Goal: Check status: Check status

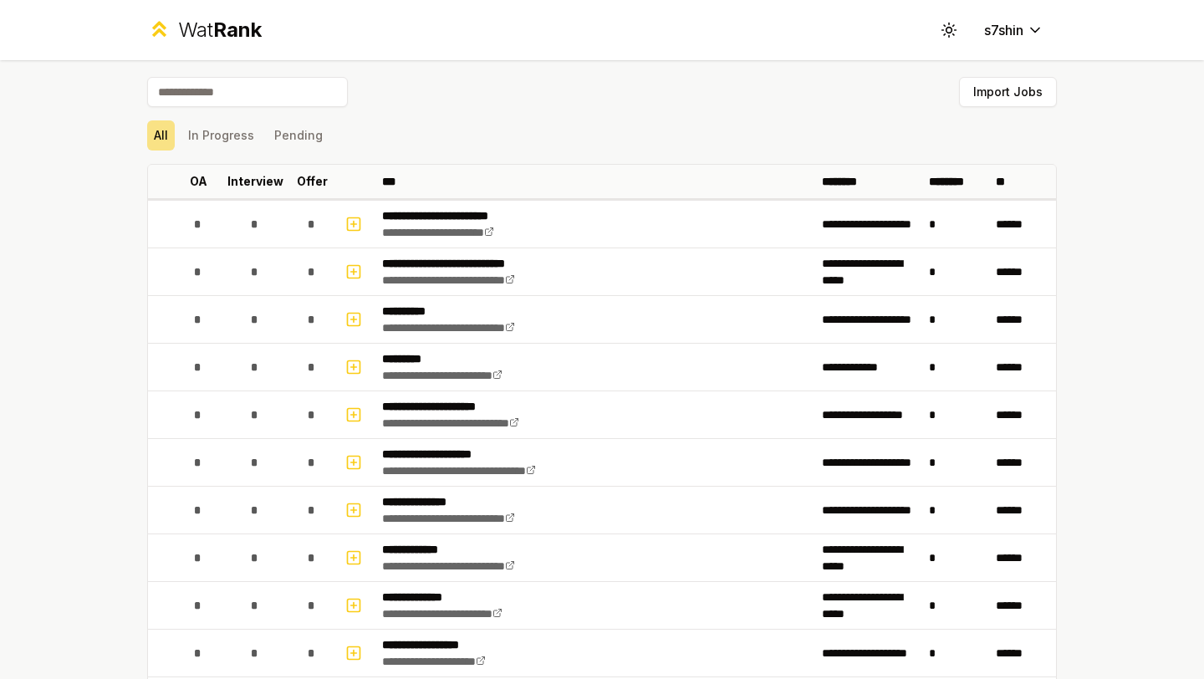
click at [231, 151] on div "All In Progress Pending" at bounding box center [602, 135] width 910 height 43
click at [228, 135] on button "In Progress" at bounding box center [220, 135] width 79 height 30
click at [238, 142] on button "In Progress" at bounding box center [220, 135] width 79 height 30
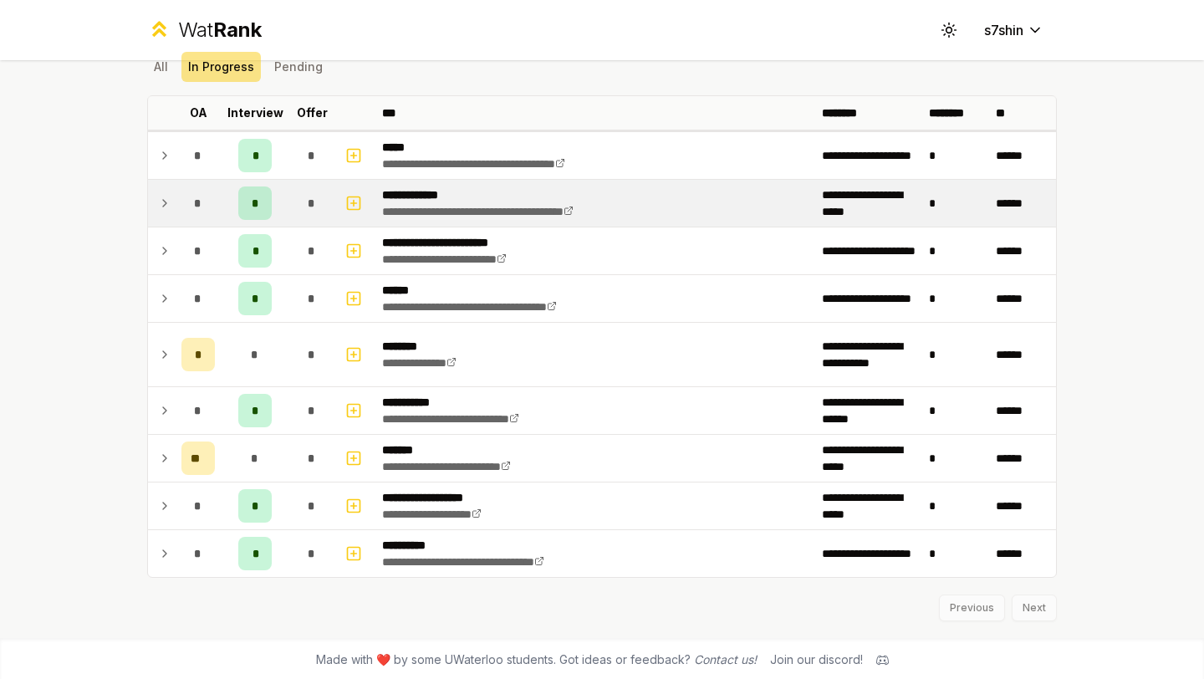
scroll to position [69, 0]
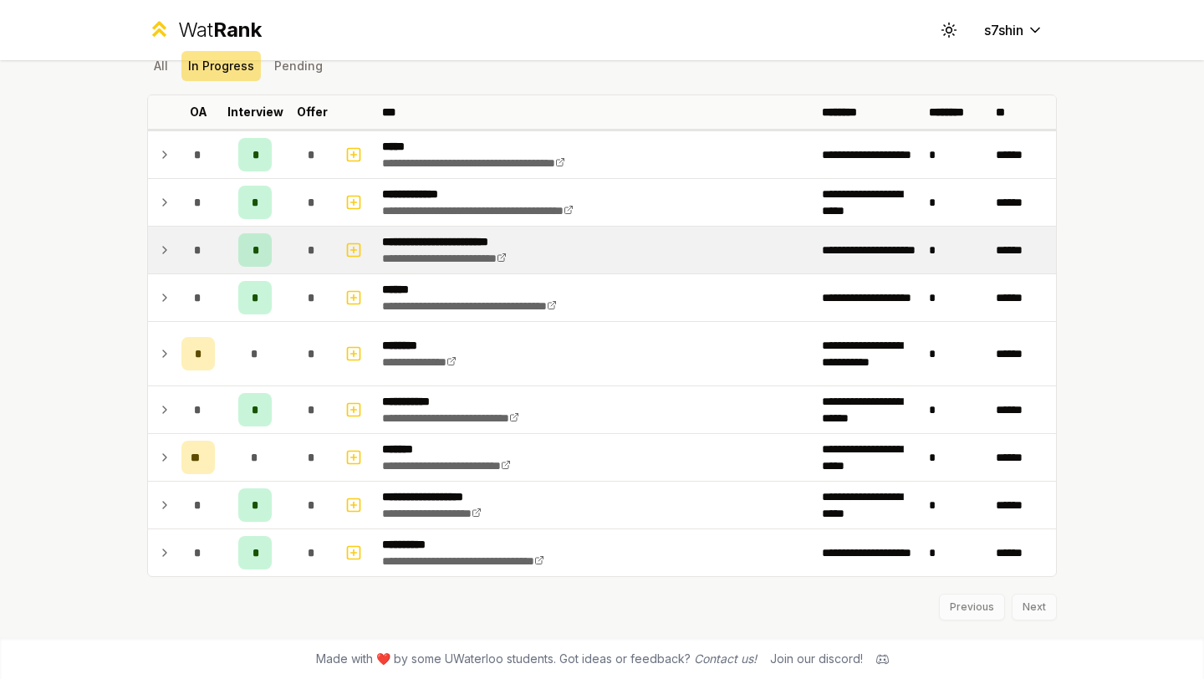
click at [180, 253] on td "*" at bounding box center [198, 250] width 47 height 47
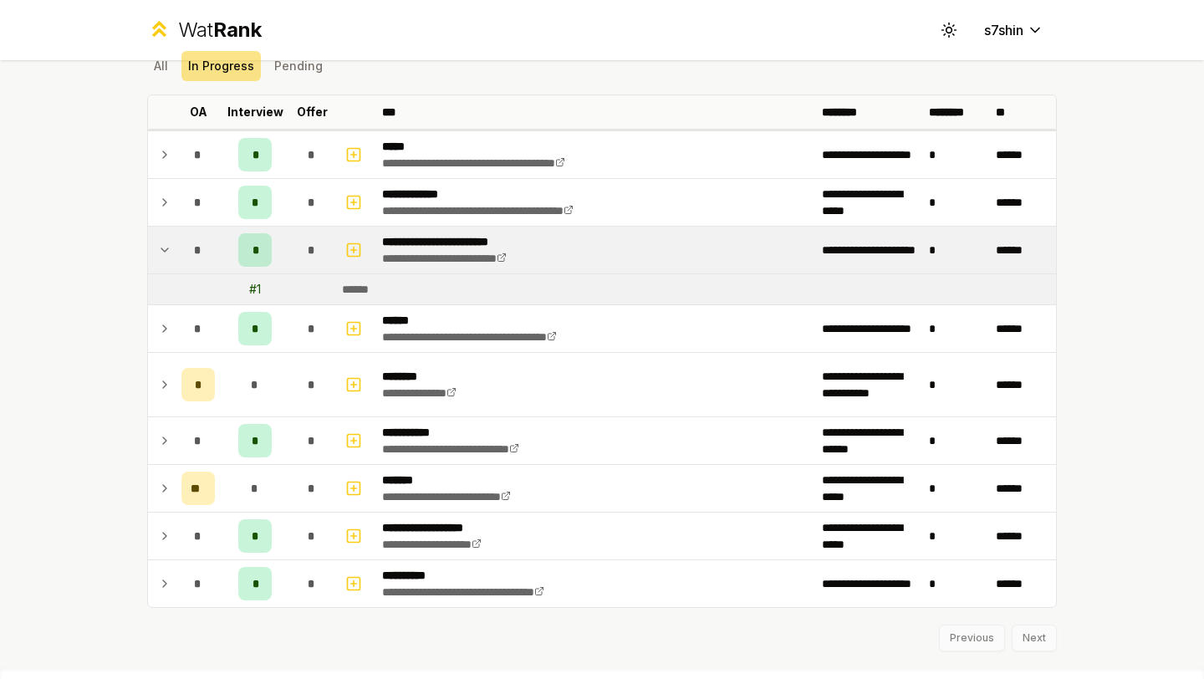
click at [182, 253] on div "*" at bounding box center [197, 249] width 33 height 33
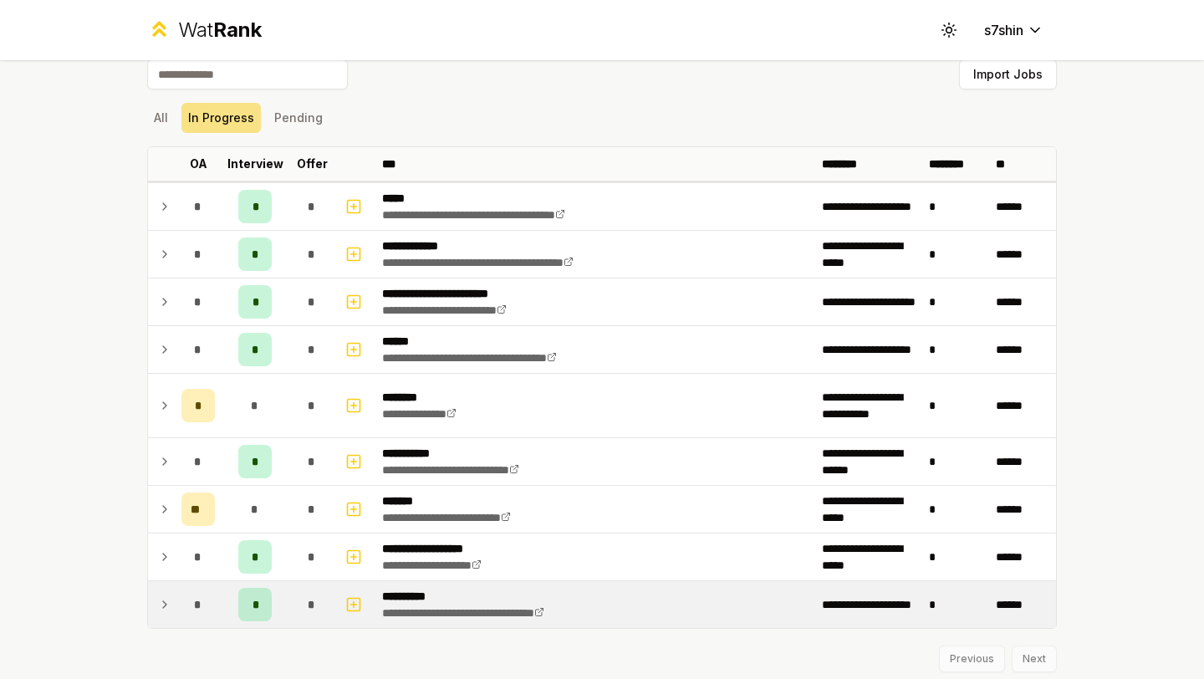
scroll to position [15, 0]
